Goal: Use online tool/utility: Utilize a website feature to perform a specific function

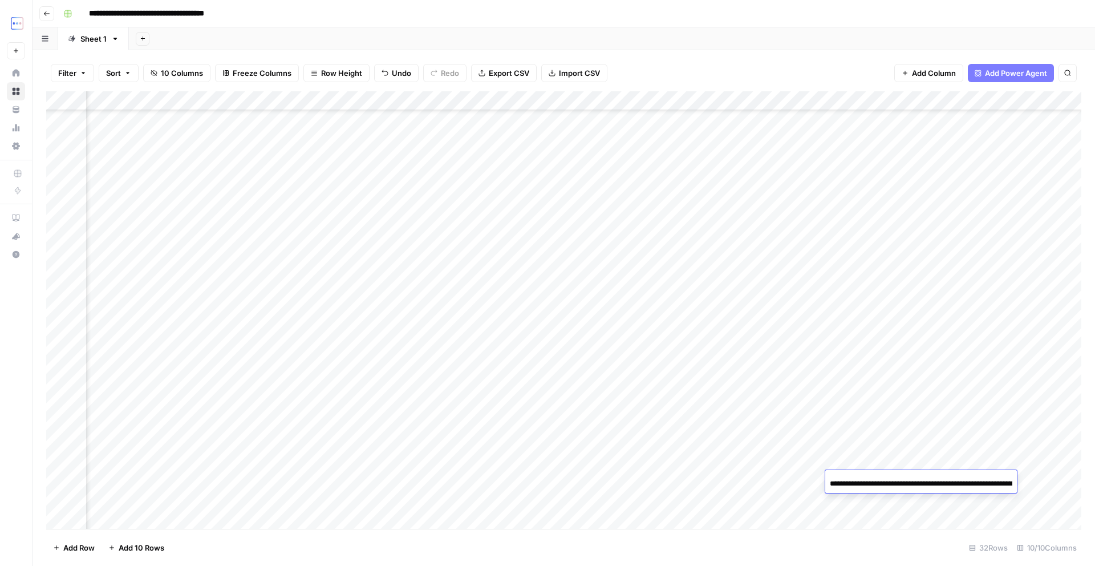
scroll to position [221, 162]
click at [669, 475] on div "Add Column" at bounding box center [563, 309] width 1035 height 437
click at [771, 478] on div "Add Column" at bounding box center [563, 309] width 1035 height 437
click at [816, 485] on div "Add Column" at bounding box center [563, 309] width 1035 height 437
click at [753, 483] on div "Add Column" at bounding box center [563, 309] width 1035 height 437
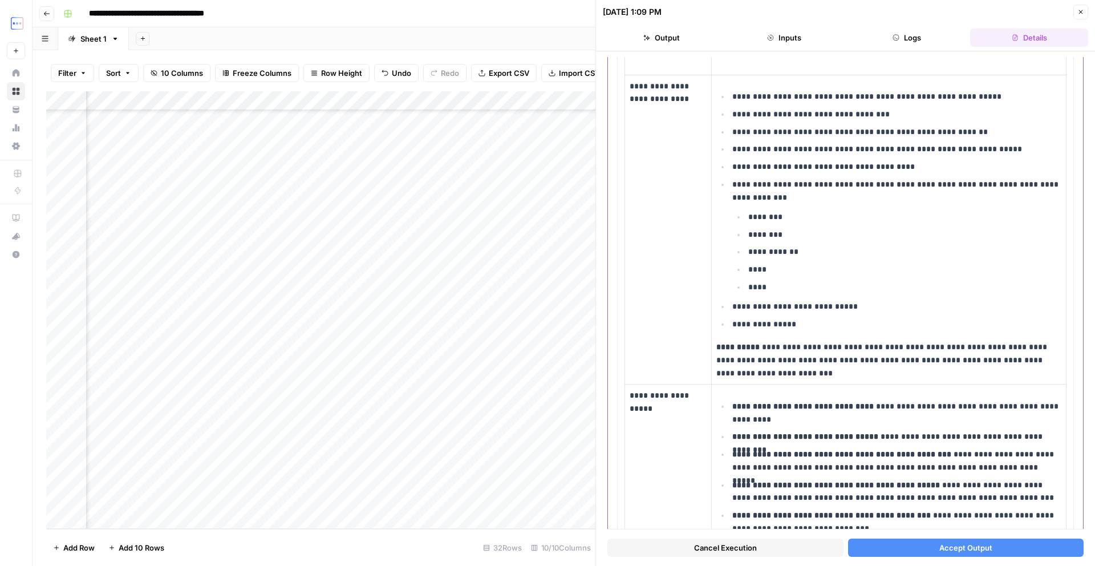
scroll to position [536, 0]
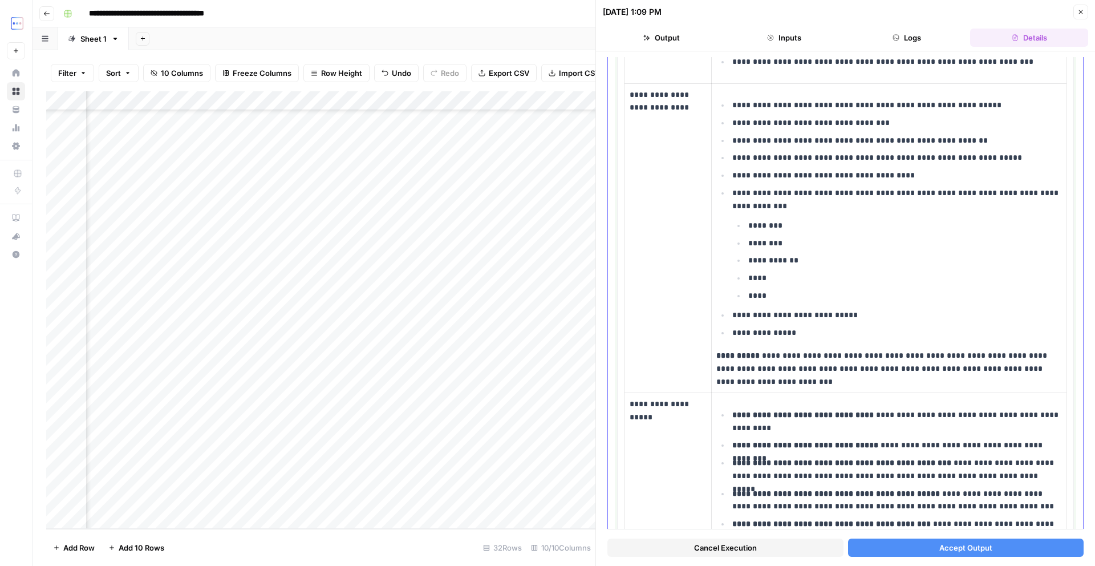
click at [802, 331] on p "**********" at bounding box center [896, 332] width 329 height 13
drag, startPoint x: 725, startPoint y: 317, endPoint x: 885, endPoint y: 314, distance: 160.2
click at [885, 314] on ul "**********" at bounding box center [888, 218] width 345 height 241
click at [835, 334] on p "**********" at bounding box center [896, 332] width 329 height 13
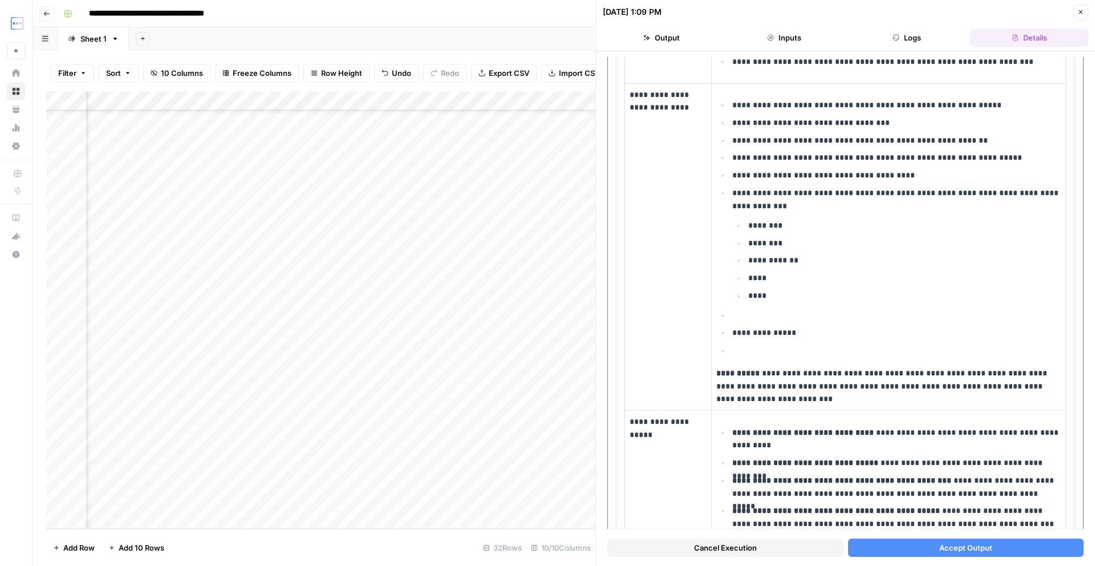
paste div
click at [768, 314] on p at bounding box center [896, 314] width 329 height 13
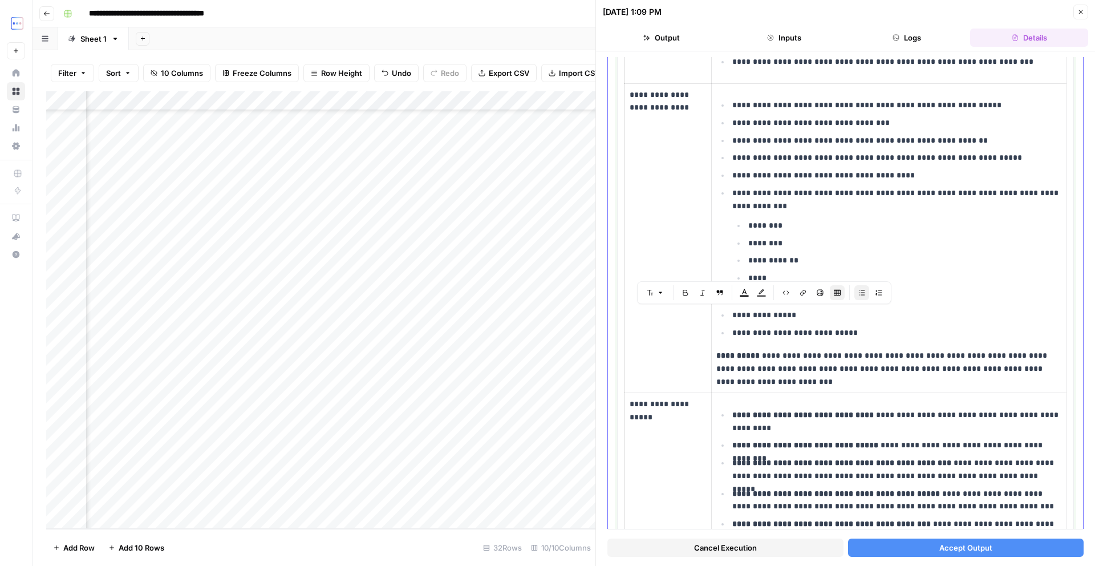
drag, startPoint x: 805, startPoint y: 317, endPoint x: 728, endPoint y: 317, distance: 77.0
click at [728, 317] on ul "**********" at bounding box center [888, 218] width 345 height 241
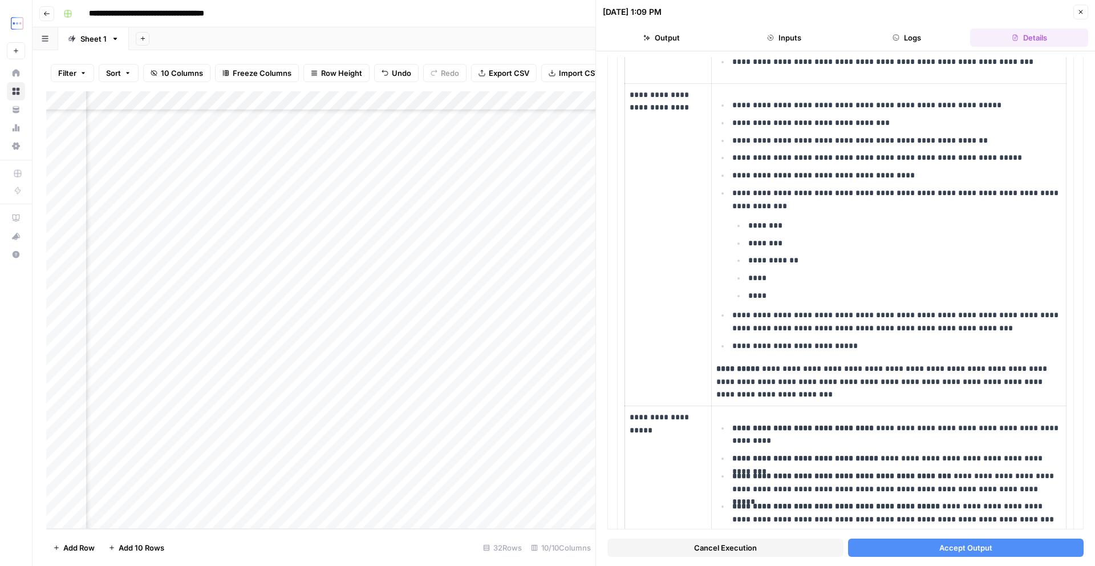
click at [876, 551] on button "Accept Output" at bounding box center [966, 547] width 236 height 18
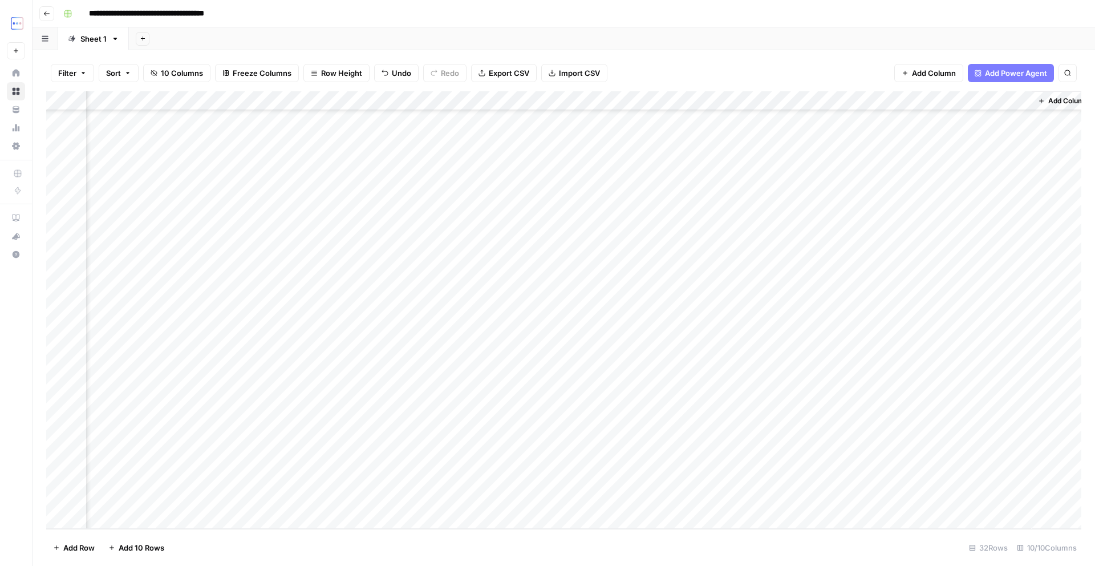
click at [890, 475] on div "Add Column" at bounding box center [563, 309] width 1035 height 437
click at [785, 486] on div "Add Column" at bounding box center [563, 309] width 1035 height 437
click at [776, 477] on div "Add Column" at bounding box center [563, 309] width 1035 height 437
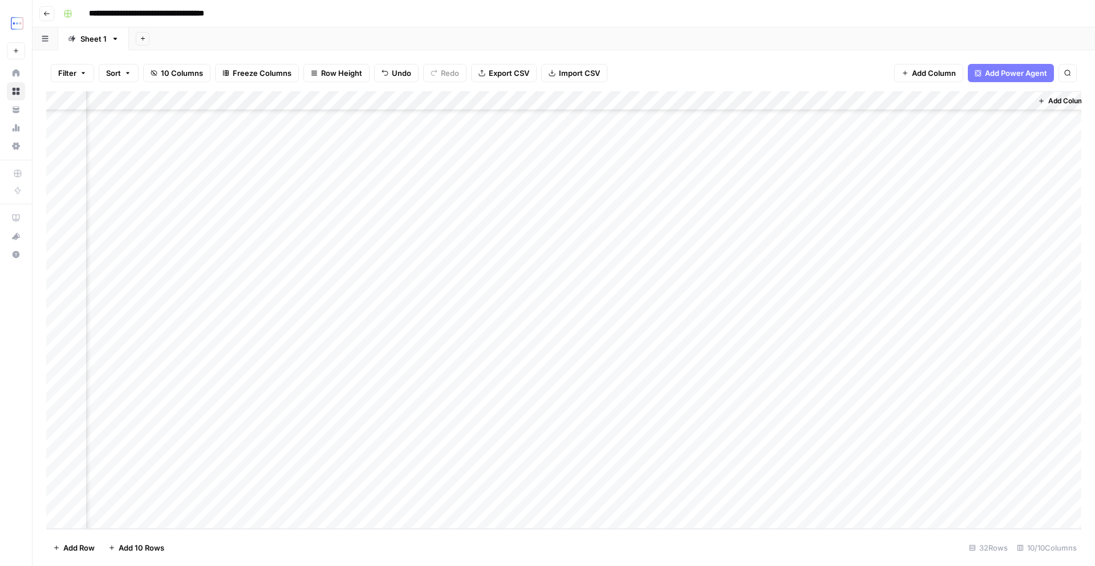
click at [776, 477] on div at bounding box center [774, 480] width 104 height 21
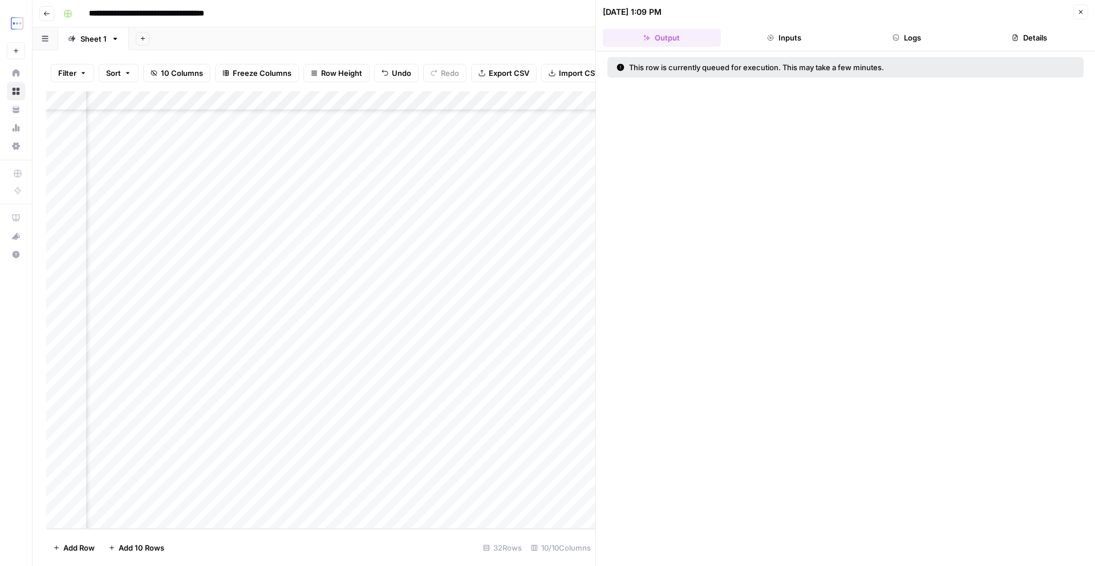
click at [891, 40] on button "Logs" at bounding box center [907, 38] width 118 height 18
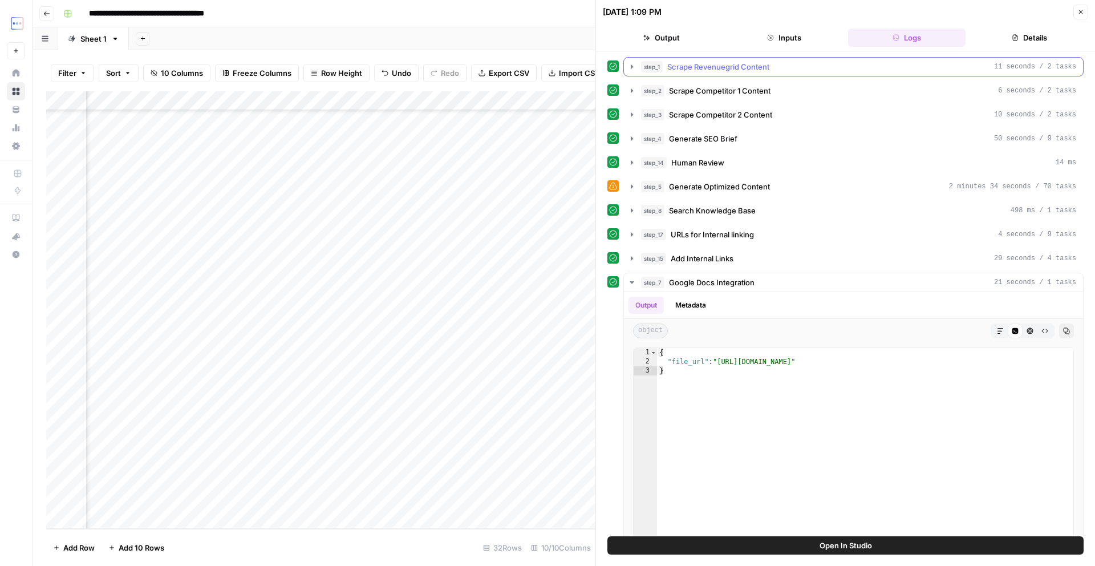
click at [771, 64] on div "step_1 Scrape Revenuegrid Content 11 seconds / 2 tasks" at bounding box center [858, 66] width 435 height 11
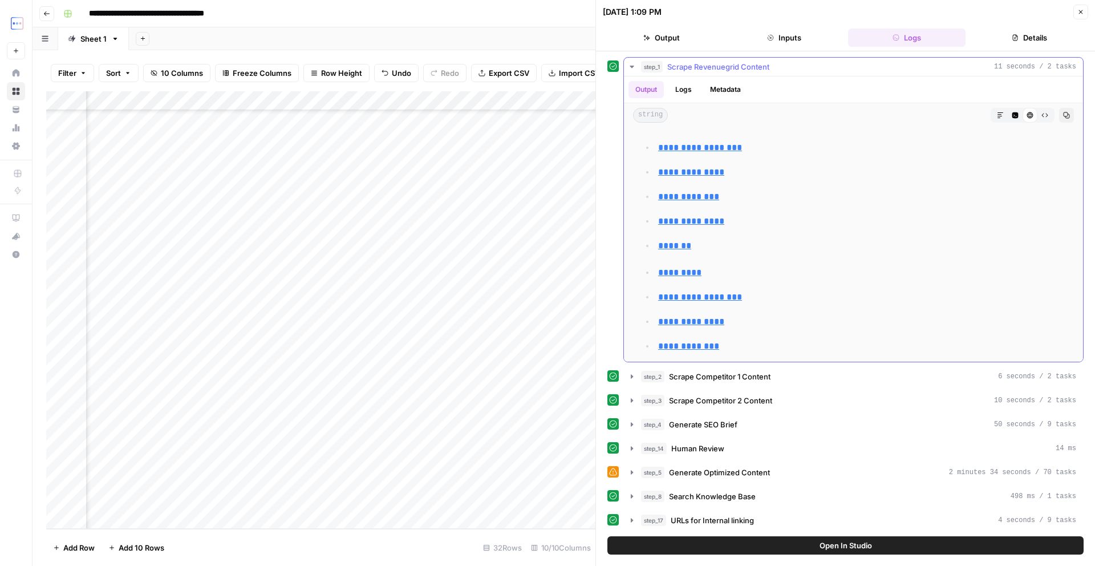
scroll to position [333, 0]
